Goal: Task Accomplishment & Management: Complete application form

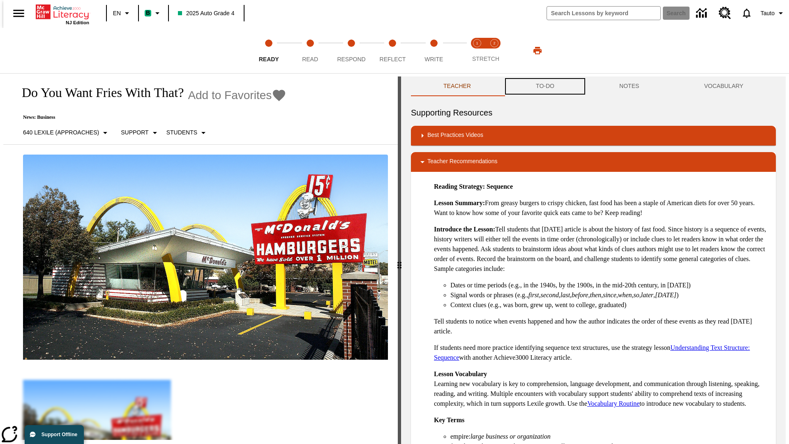
click at [544, 86] on button "TO-DO" at bounding box center [544, 86] width 83 height 20
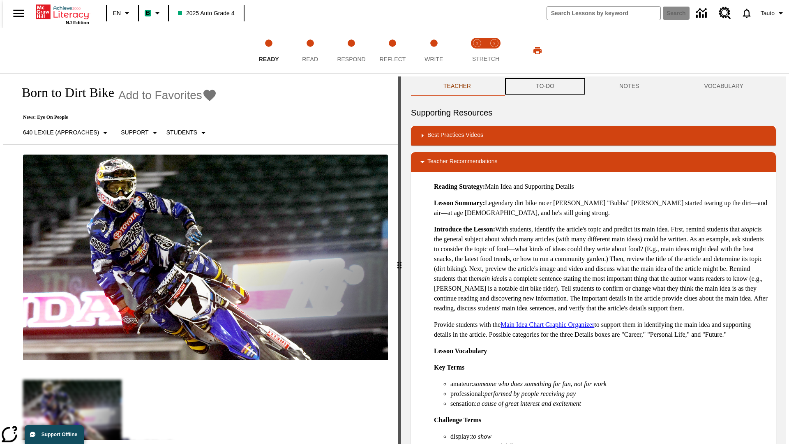
click at [544, 86] on button "TO-DO" at bounding box center [544, 86] width 83 height 20
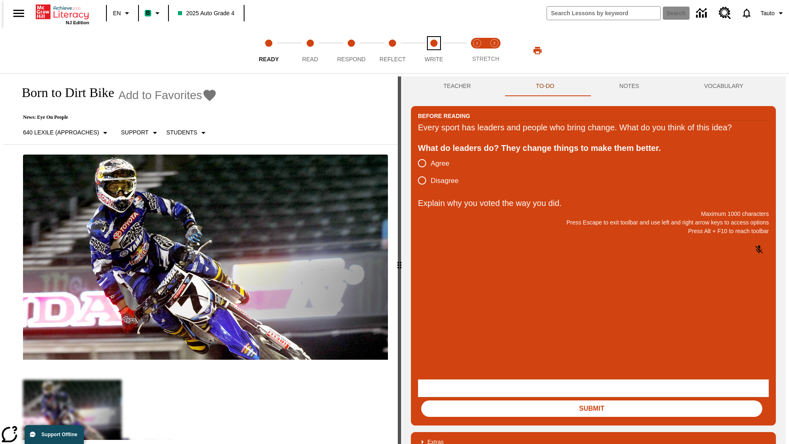
click at [434, 51] on span "Write" at bounding box center [433, 55] width 18 height 15
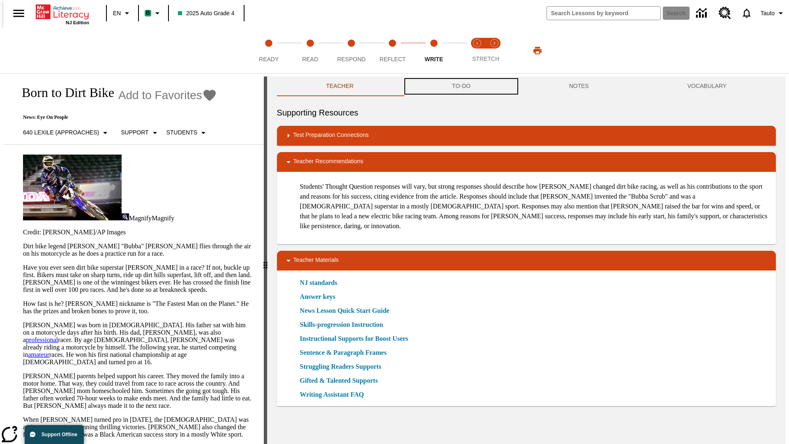
scroll to position [0, 0]
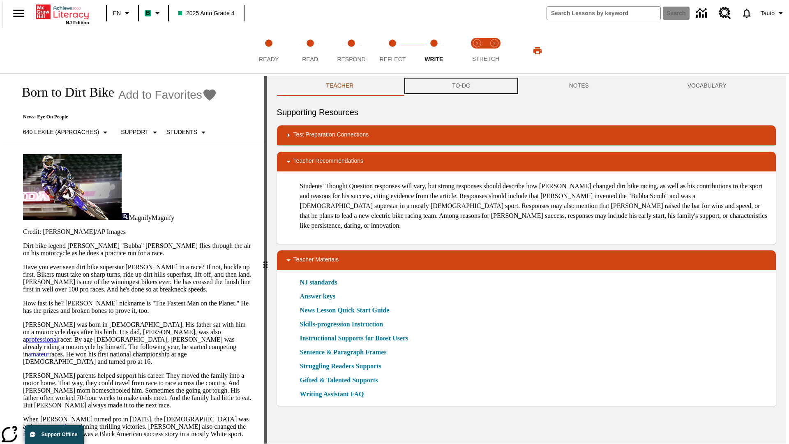
click at [461, 86] on button "TO-DO" at bounding box center [461, 86] width 117 height 20
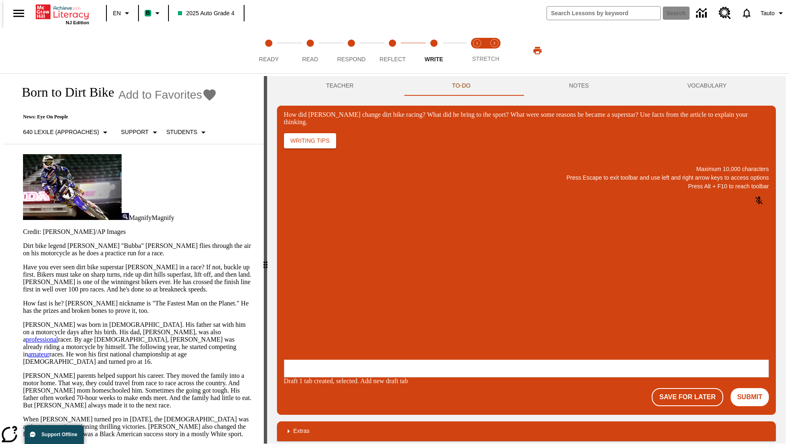
scroll to position [0, 0]
click at [692, 388] on button "Save For Later" at bounding box center [687, 397] width 71 height 18
